Goal: Information Seeking & Learning: Learn about a topic

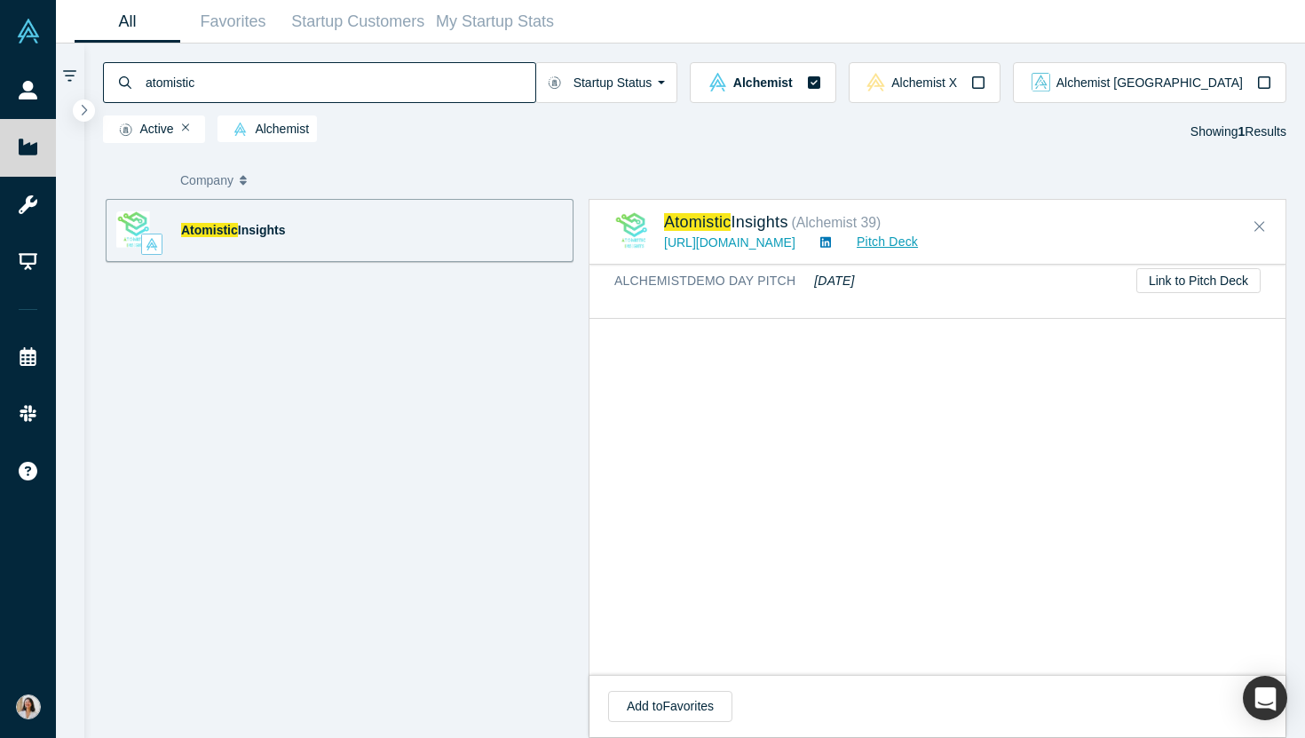
scroll to position [1284, 0]
